Goal: Task Accomplishment & Management: Manage account settings

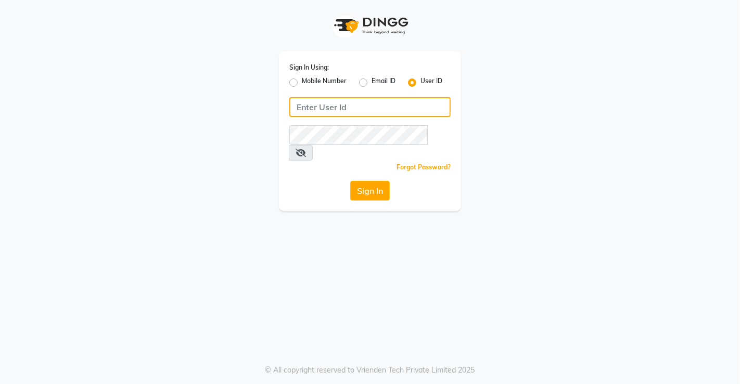
click at [304, 102] on input "Username" at bounding box center [369, 107] width 161 height 20
type input "[PERSON_NAME]"
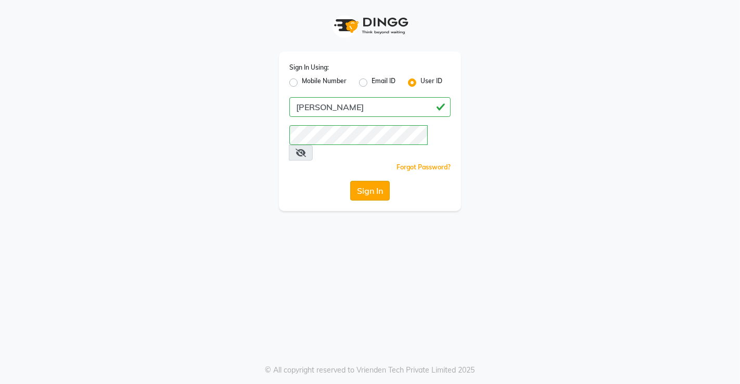
click at [382, 181] on button "Sign In" at bounding box center [370, 191] width 40 height 20
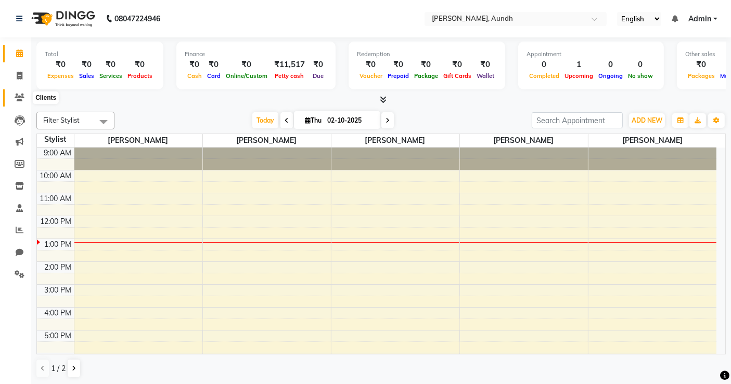
click at [23, 94] on icon at bounding box center [20, 98] width 10 height 8
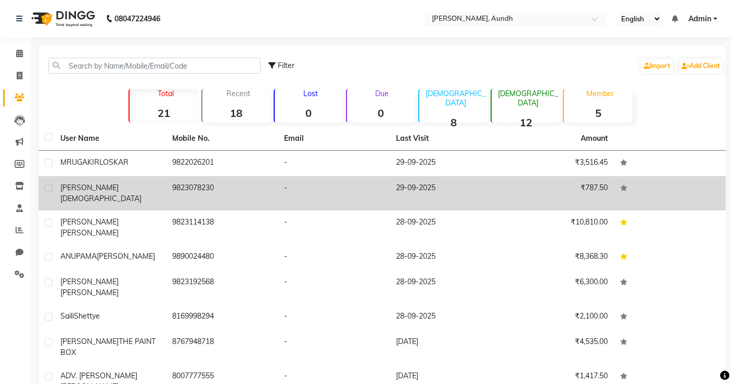
click at [118, 191] on div "[PERSON_NAME][DEMOGRAPHIC_DATA]" at bounding box center [109, 194] width 99 height 22
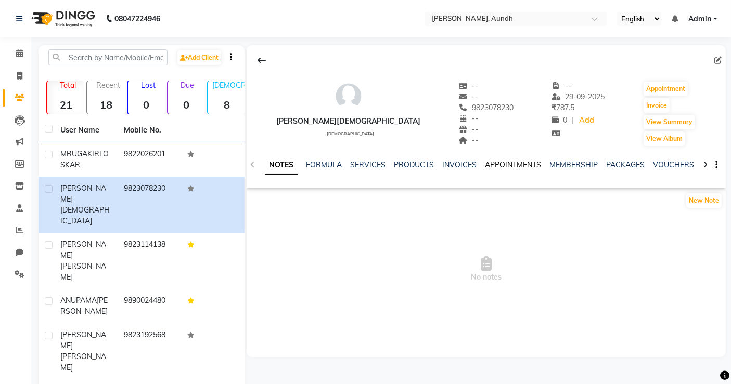
click at [527, 160] on link "APPOINTMENTS" at bounding box center [513, 164] width 56 height 9
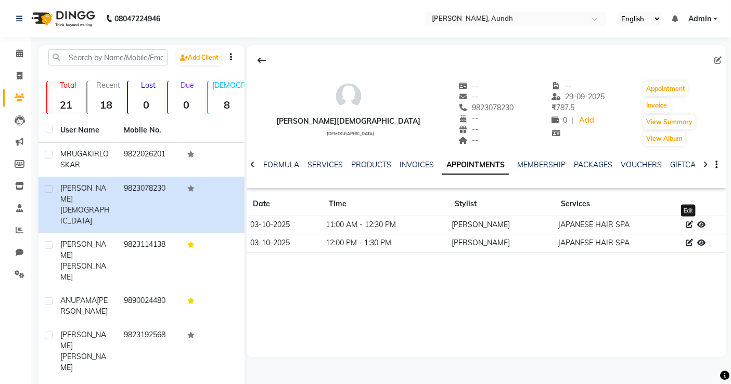
click at [686, 225] on icon at bounding box center [689, 224] width 7 height 7
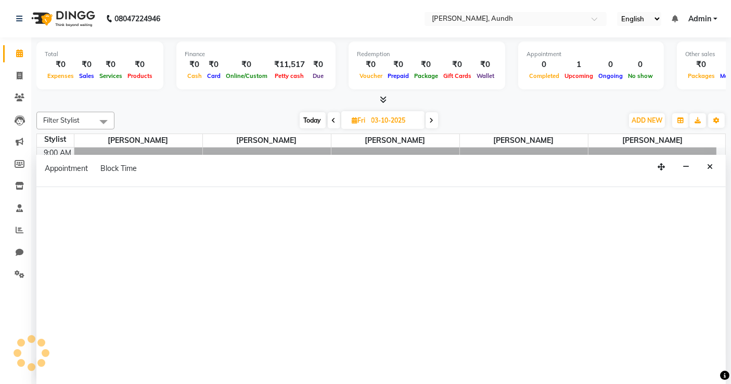
scroll to position [44, 0]
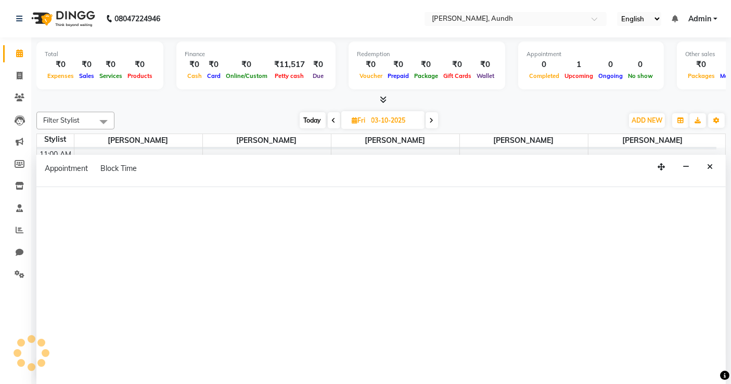
select select "tentative"
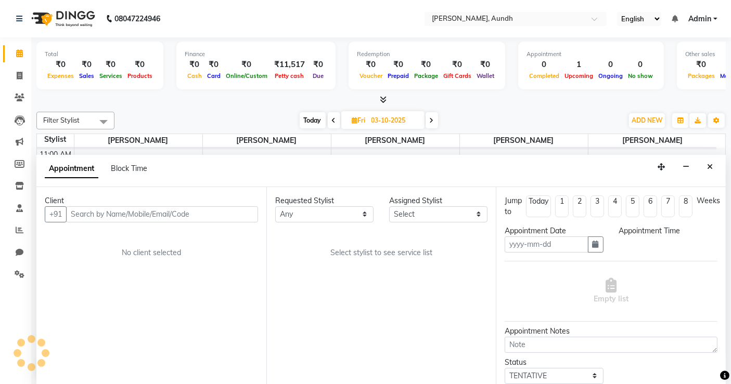
scroll to position [0, 0]
type input "03-10-2025"
select select "confirm booking"
select select "660"
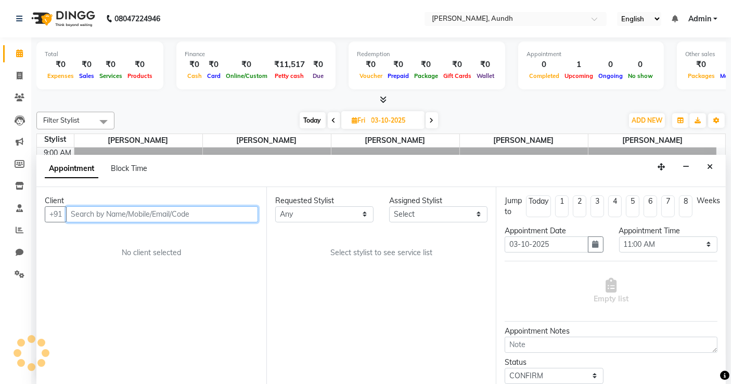
scroll to position [64, 0]
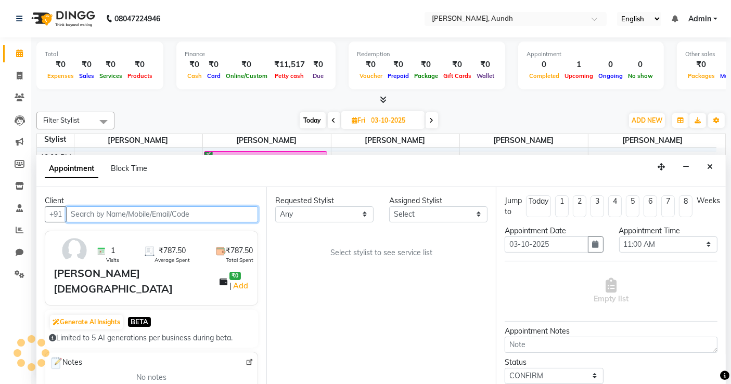
select select "91553"
select select "4505"
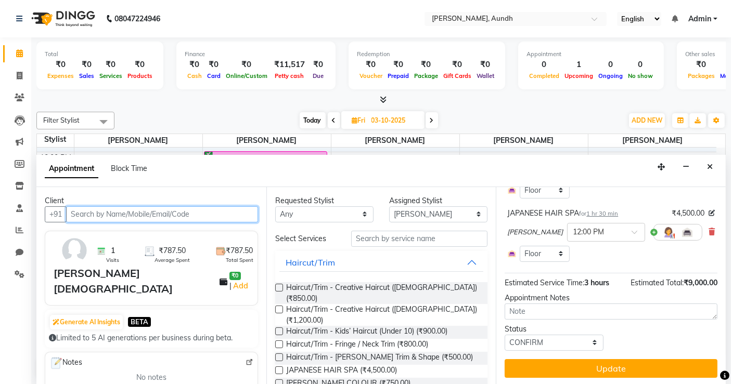
scroll to position [0, 0]
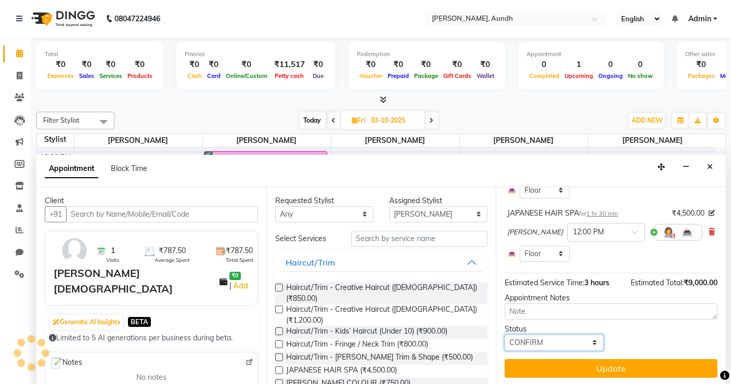
click at [581, 337] on select "Select TENTATIVE CONFIRM UPCOMING" at bounding box center [554, 343] width 98 height 16
click at [642, 333] on div "Status Select TENTATIVE CONFIRM UPCOMING" at bounding box center [611, 337] width 228 height 27
click at [20, 100] on icon at bounding box center [20, 98] width 10 height 8
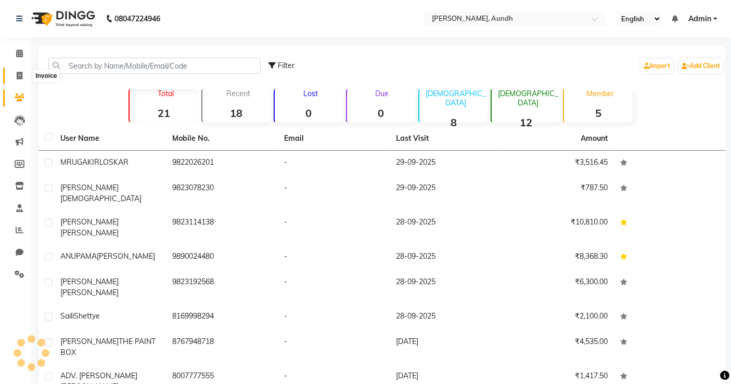
click at [18, 75] on icon at bounding box center [20, 76] width 6 height 8
select select "8759"
select select "service"
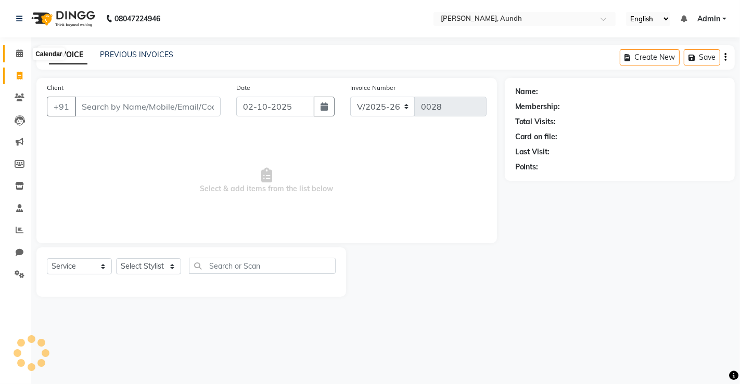
click at [18, 58] on span at bounding box center [19, 54] width 18 height 12
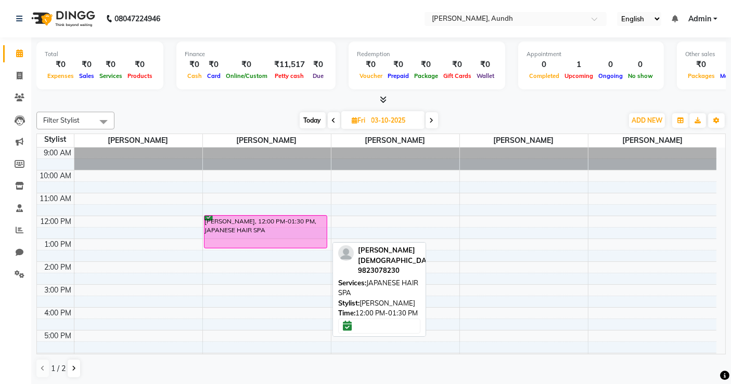
click at [239, 229] on div "[PERSON_NAME], 12:00 PM-01:30 PM, JAPANESE HAIR SPA" at bounding box center [265, 232] width 123 height 32
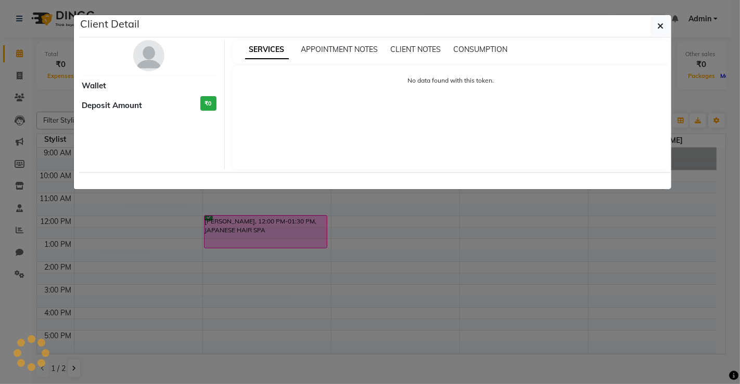
select select "6"
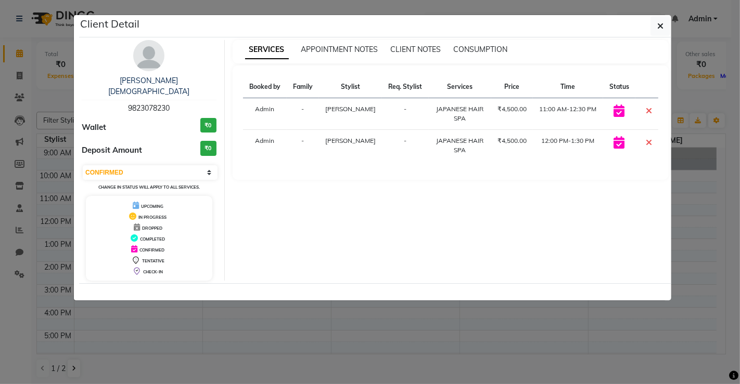
click at [649, 109] on icon at bounding box center [649, 111] width 6 height 8
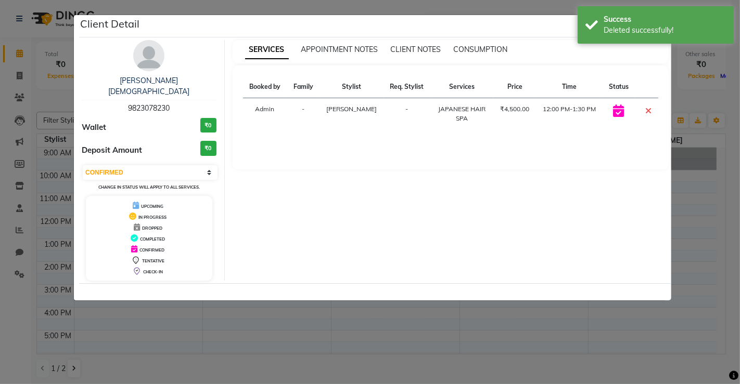
click at [649, 109] on icon at bounding box center [649, 111] width 6 height 8
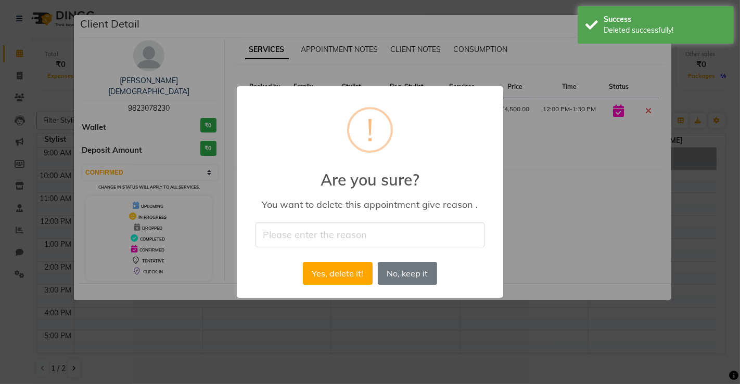
click at [334, 240] on input "text" at bounding box center [369, 235] width 229 height 24
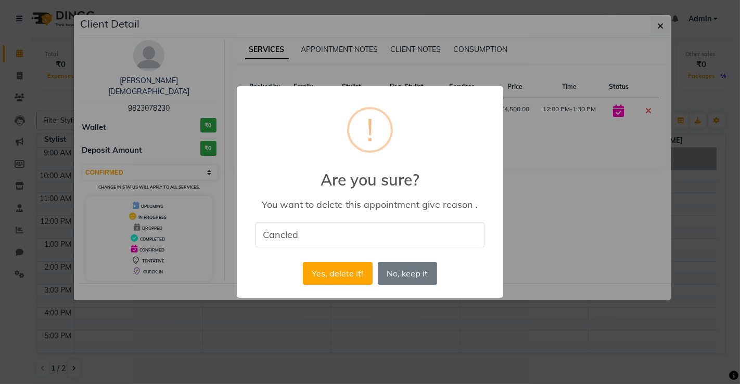
click at [289, 234] on input "Cancled" at bounding box center [369, 235] width 229 height 24
type input "Canceled"
click at [339, 271] on button "Yes, delete it!" at bounding box center [338, 273] width 70 height 23
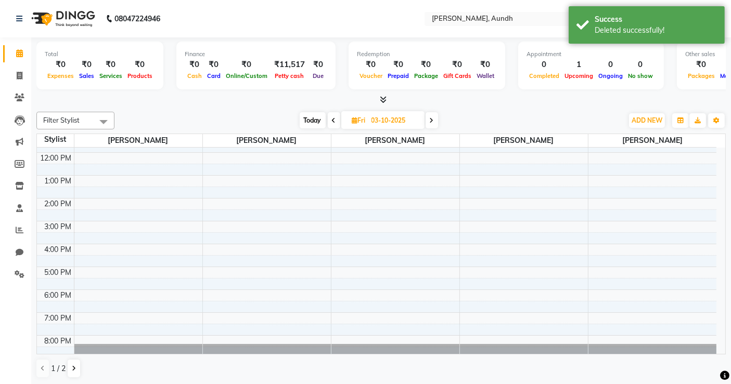
scroll to position [64, 0]
click at [334, 122] on icon at bounding box center [334, 121] width 4 height 6
type input "02-10-2025"
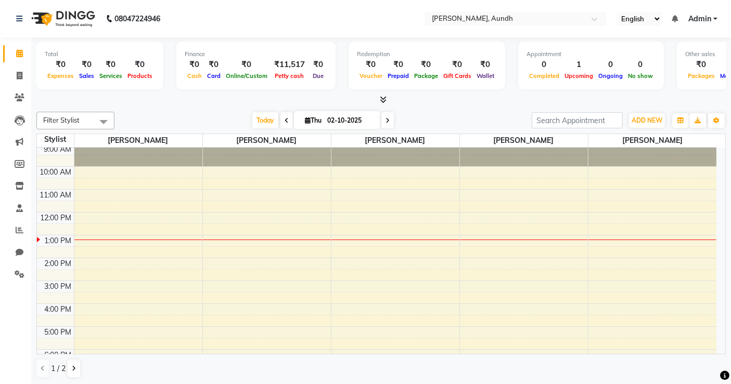
scroll to position [0, 0]
